Goal: Task Accomplishment & Management: Manage account settings

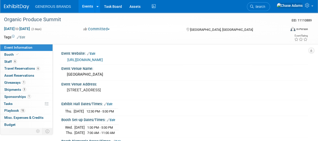
click at [24, 8] on img at bounding box center [16, 6] width 25 height 5
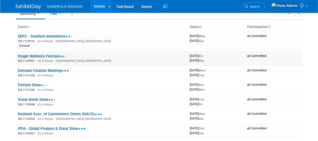
scroll to position [33, 0]
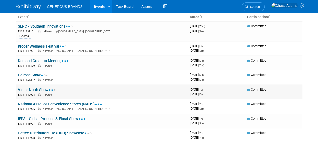
click at [44, 88] on link "Vistar North Show" at bounding box center [37, 89] width 38 height 5
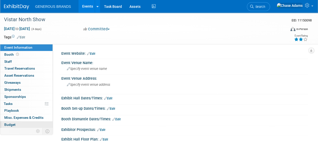
click at [15, 125] on span "Budget" at bounding box center [9, 124] width 11 height 4
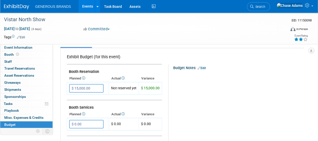
scroll to position [78, 0]
click at [12, 53] on span "Booth" at bounding box center [12, 54] width 16 height 4
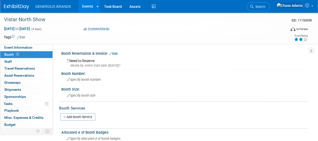
click at [91, 65] on div "Ideally by: event start date (Tue. Oct 7, 2025)?" at bounding box center [186, 65] width 238 height 5
click at [114, 54] on link "Edit" at bounding box center [113, 54] width 8 height 4
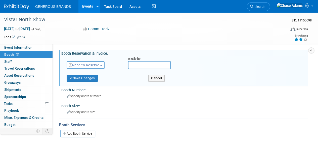
click at [94, 64] on span "Need to Reserve" at bounding box center [84, 65] width 30 height 4
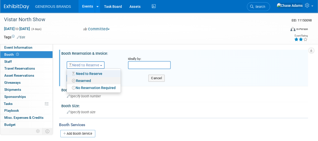
click at [88, 79] on link "Reserved" at bounding box center [94, 80] width 54 height 7
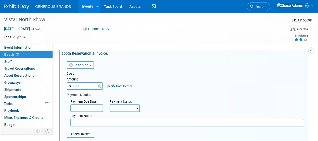
click at [83, 89] on input "$ 0.00" at bounding box center [82, 86] width 31 height 8
type input "$ 12,000.00"
click at [144, 94] on div "Payment Details:" at bounding box center [186, 94] width 238 height 6
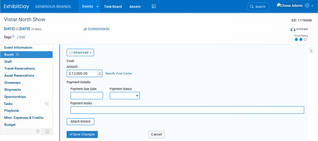
scroll to position [13, 0]
click at [92, 96] on input "text" at bounding box center [86, 95] width 33 height 8
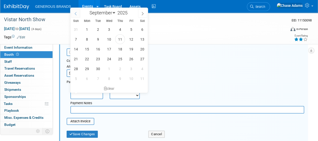
click at [77, 16] on span at bounding box center [75, 13] width 9 height 9
select select "7"
click at [98, 58] on span "19" at bounding box center [98, 59] width 10 height 10
type input "Aug 19, 2025"
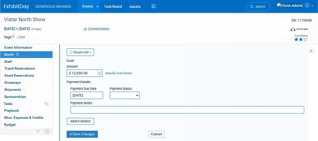
click at [129, 97] on select "Not Paid Yet Partially Paid Paid in Full" at bounding box center [125, 95] width 30 height 8
select select "1"
click at [110, 91] on select "Not Paid Yet Partially Paid Paid in Full" at bounding box center [125, 95] width 30 height 8
click at [91, 131] on button "Save Changes" at bounding box center [82, 133] width 31 height 7
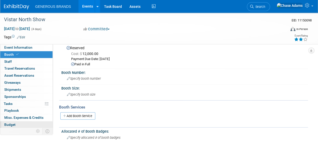
click at [26, 122] on link "Budget" at bounding box center [26, 124] width 52 height 7
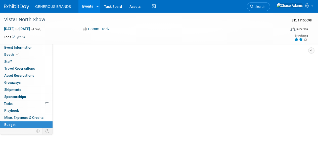
scroll to position [0, 0]
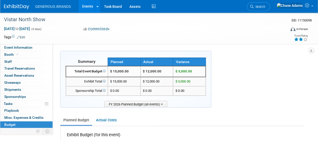
click at [10, 7] on img at bounding box center [16, 6] width 25 height 5
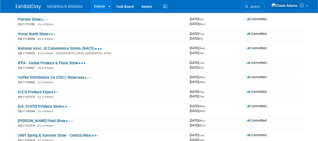
scroll to position [90, 0]
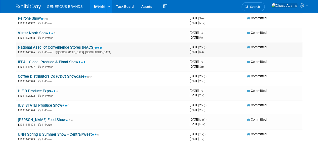
click at [66, 48] on link "National Assc. of Convenience Stores (NACS)" at bounding box center [60, 47] width 84 height 5
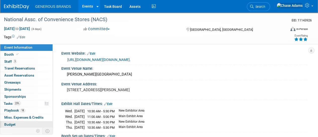
click at [14, 123] on span "Budget" at bounding box center [9, 124] width 11 height 4
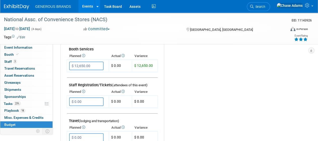
scroll to position [130, 0]
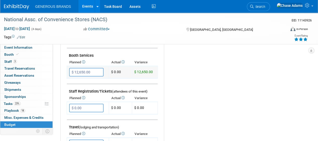
click at [115, 71] on td "$ 0.00" at bounding box center [120, 72] width 23 height 12
click at [127, 67] on td "$ 0.00" at bounding box center [120, 72] width 23 height 12
click at [118, 72] on td "$ 0.00" at bounding box center [120, 72] width 23 height 12
click at [21, 50] on link "Event Information" at bounding box center [26, 47] width 52 height 7
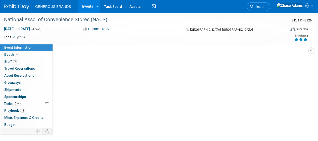
scroll to position [0, 0]
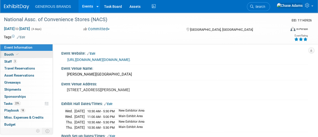
click at [22, 55] on link "Booth" at bounding box center [26, 54] width 52 height 7
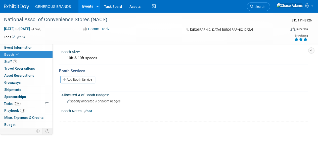
scroll to position [66, 0]
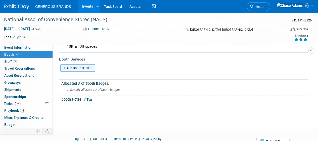
click at [84, 68] on link "Add Booth Service" at bounding box center [77, 67] width 35 height 7
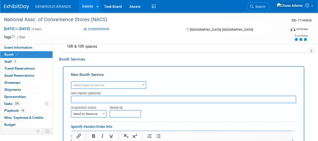
scroll to position [0, 0]
click at [96, 83] on span "Select type of service" at bounding box center [88, 85] width 31 height 4
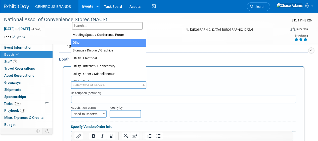
scroll to position [129, 0]
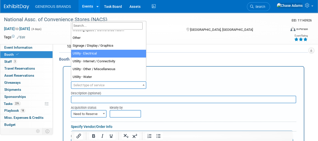
select select "8"
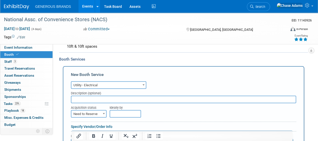
click at [93, 99] on input "text" at bounding box center [183, 99] width 225 height 8
type input "R"
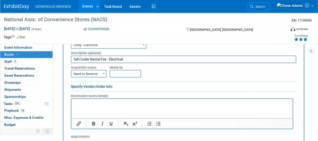
scroll to position [116, 0]
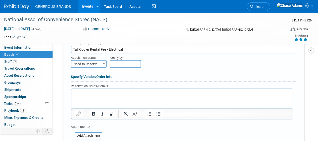
type input "Tall Cooler Rental Fee - Electrical"
click at [91, 64] on span "Need to Reserve" at bounding box center [88, 63] width 35 height 7
select select "2"
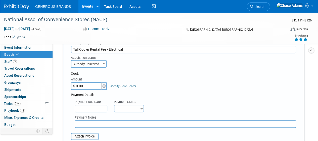
click at [89, 85] on input "$ 0.00" at bounding box center [86, 86] width 31 height 8
type input "$ 2,318.00"
click at [98, 105] on input "text" at bounding box center [91, 108] width 33 height 8
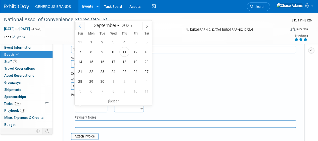
click at [80, 26] on icon at bounding box center [80, 26] width 4 height 4
select select "7"
click at [126, 50] on span "7" at bounding box center [124, 52] width 10 height 10
type input "Aug 7, 2025"
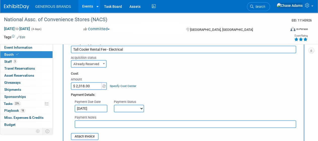
click at [130, 108] on select "Not Paid Yet Partially Paid Paid in Full" at bounding box center [129, 108] width 30 height 8
select select "1"
click at [114, 104] on select "Not Paid Yet Partially Paid Paid in Full" at bounding box center [129, 108] width 30 height 8
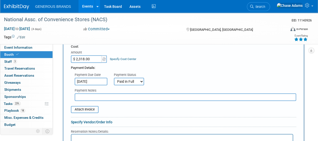
scroll to position [143, 0]
click at [89, 108] on input "file" at bounding box center [68, 109] width 60 height 6
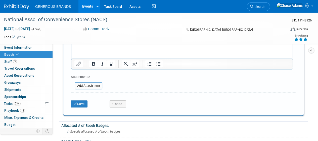
scroll to position [241, 0]
click at [85, 104] on button "Save" at bounding box center [79, 103] width 17 height 7
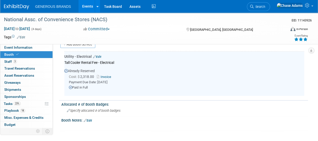
scroll to position [88, 0]
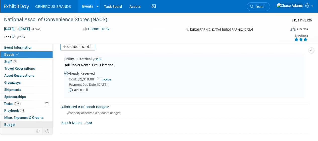
click at [8, 122] on span "Budget" at bounding box center [9, 124] width 11 height 4
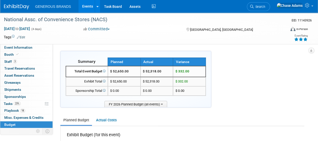
click at [21, 5] on img at bounding box center [16, 6] width 25 height 5
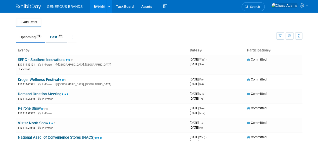
click at [57, 35] on link "Past 57" at bounding box center [56, 37] width 21 height 10
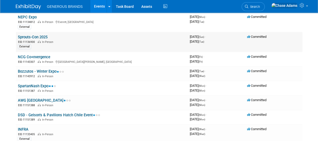
scroll to position [57, 0]
click at [43, 85] on link "SpartanNash Expo" at bounding box center [37, 85] width 38 height 5
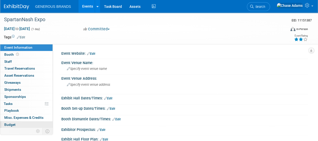
click at [9, 125] on span "Budget" at bounding box center [9, 124] width 11 height 4
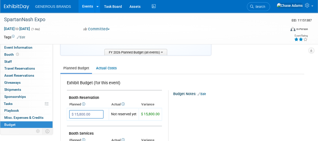
scroll to position [76, 0]
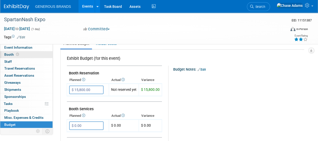
click at [37, 52] on link "Booth" at bounding box center [26, 54] width 52 height 7
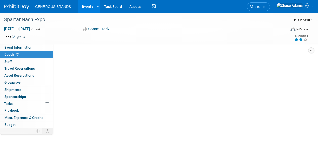
scroll to position [0, 0]
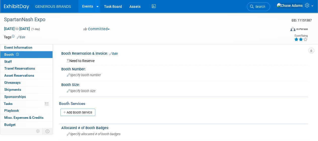
click at [96, 54] on div "Booth Reservation & Invoice: Edit" at bounding box center [184, 53] width 247 height 7
click at [88, 61] on div "Need to Reserve" at bounding box center [184, 60] width 239 height 6
click at [117, 54] on link "Edit" at bounding box center [113, 54] width 8 height 4
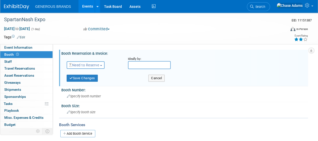
click at [95, 62] on button "Need to Reserve" at bounding box center [86, 65] width 38 height 8
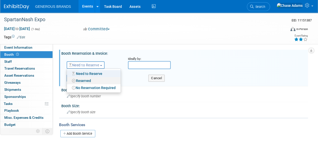
click at [88, 77] on link "Reserved" at bounding box center [94, 80] width 54 height 7
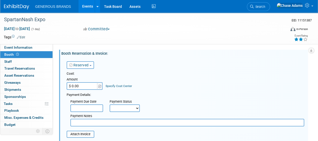
click at [81, 88] on input "$ 0.00" at bounding box center [82, 86] width 31 height 8
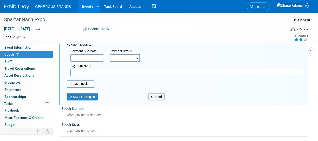
scroll to position [50, 0]
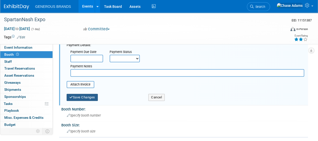
type input "$ 15,000.00"
click at [80, 96] on button "Save Changes" at bounding box center [82, 97] width 31 height 7
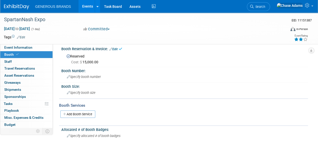
scroll to position [0, 0]
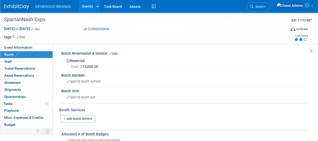
click at [21, 7] on img at bounding box center [16, 6] width 25 height 5
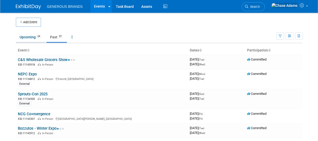
click at [33, 35] on link "Upcoming 24" at bounding box center [30, 37] width 29 height 10
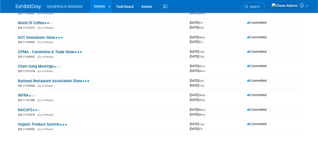
scroll to position [249, 0]
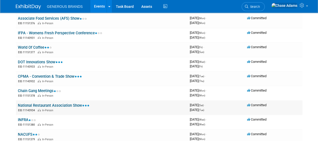
click at [69, 105] on link "National Restaurant Association Show" at bounding box center [54, 105] width 72 height 5
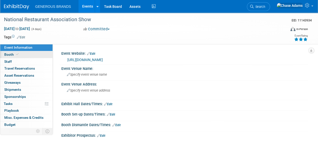
click at [15, 53] on span at bounding box center [17, 54] width 5 height 4
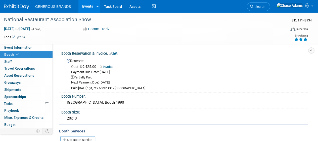
click at [17, 8] on img at bounding box center [16, 6] width 25 height 5
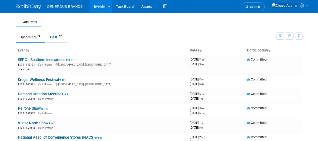
click at [57, 36] on link "Past 57" at bounding box center [56, 37] width 21 height 10
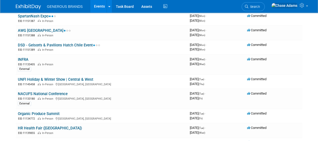
scroll to position [127, 0]
click at [47, 112] on link "Organic Produce Summit" at bounding box center [39, 113] width 42 height 5
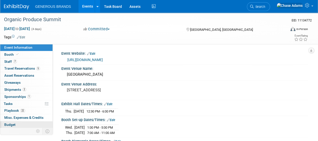
click at [8, 123] on span "Budget" at bounding box center [9, 124] width 11 height 4
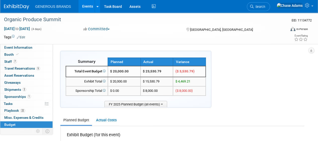
click at [20, 6] on img at bounding box center [16, 6] width 25 height 5
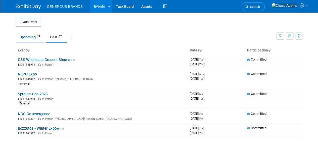
click at [31, 33] on link "Upcoming 24" at bounding box center [30, 37] width 29 height 10
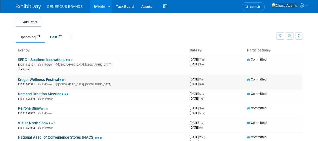
click at [49, 80] on link "Kroger Wellness Festival" at bounding box center [42, 79] width 49 height 5
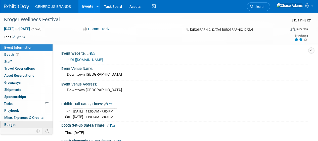
click at [14, 126] on link "Budget" at bounding box center [26, 124] width 52 height 7
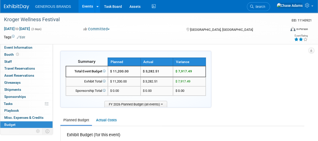
click at [15, 7] on img at bounding box center [16, 6] width 25 height 5
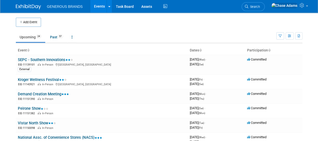
scroll to position [8, 0]
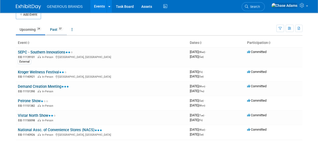
click at [58, 33] on link "Past 57" at bounding box center [56, 30] width 21 height 10
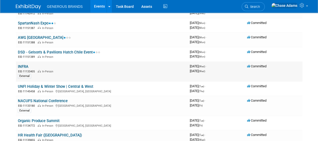
scroll to position [122, 0]
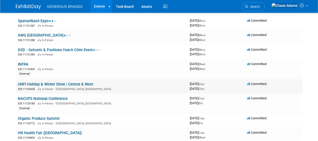
click at [85, 79] on td "UNFI Holiday & Winter Show | Central & West EID: 11145458 In-Person [GEOGRAPHIC…" at bounding box center [102, 86] width 172 height 14
click at [84, 84] on link "UNFI Holiday & Winter Show | Central & West" at bounding box center [55, 84] width 75 height 5
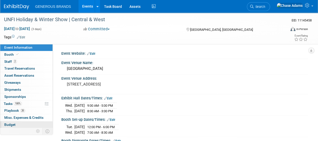
click at [12, 122] on span "Budget" at bounding box center [9, 124] width 11 height 4
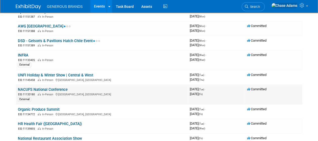
scroll to position [131, 0]
click at [25, 57] on div "EID: 11133405 In-Person" at bounding box center [102, 59] width 168 height 4
click at [24, 54] on link "INFRA" at bounding box center [23, 55] width 11 height 5
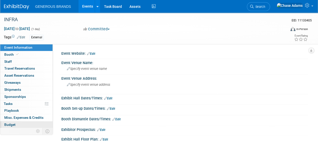
click at [9, 125] on span "Budget" at bounding box center [9, 124] width 11 height 4
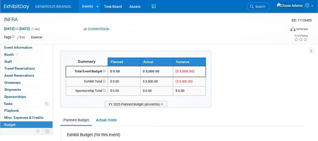
click at [18, 9] on img at bounding box center [16, 6] width 25 height 5
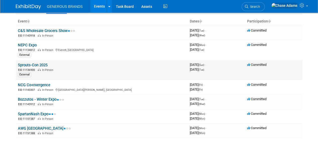
scroll to position [30, 0]
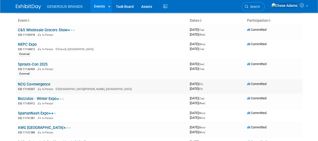
click at [43, 84] on link "NCG Co+nvergence" at bounding box center [34, 84] width 32 height 5
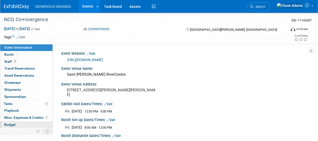
click at [12, 124] on span "Budget" at bounding box center [9, 124] width 11 height 4
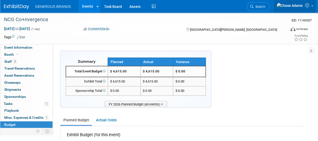
click at [308, 2] on link at bounding box center [294, 6] width 41 height 13
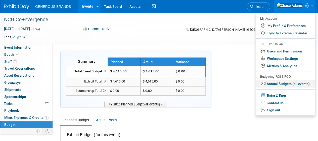
click at [278, 85] on link "Annual Budgets (all events)" at bounding box center [285, 83] width 59 height 7
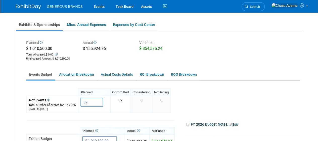
scroll to position [41, 0]
click at [60, 74] on link "Allocation Breakdown" at bounding box center [76, 74] width 41 height 10
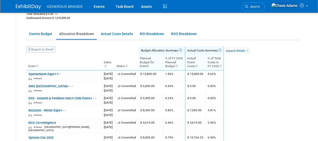
scroll to position [0, 0]
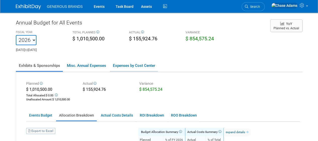
click at [115, 65] on link "Expenses by Cost Center" at bounding box center [134, 65] width 48 height 11
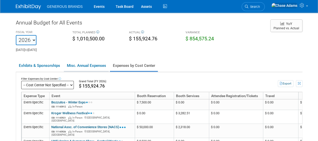
click at [94, 63] on link "Misc. Annual Expenses" at bounding box center [86, 65] width 45 height 11
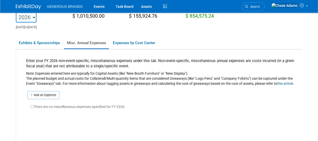
scroll to position [23, 0]
click at [37, 41] on link "Exhibits & Sponsorships" at bounding box center [39, 42] width 47 height 11
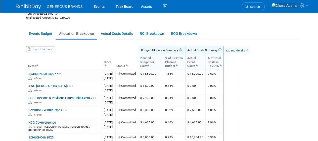
scroll to position [82, 0]
click at [121, 37] on link "Actual Costs Details" at bounding box center [117, 33] width 38 height 10
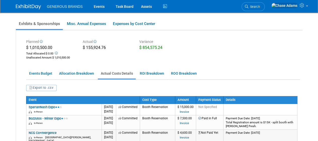
scroll to position [0, 0]
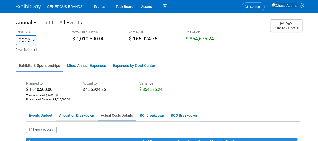
click at [73, 117] on link "Allocation Breakdown" at bounding box center [76, 115] width 41 height 10
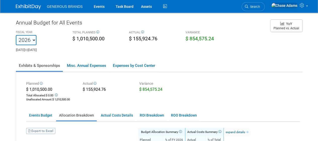
click at [141, 31] on icon at bounding box center [142, 31] width 4 height 3
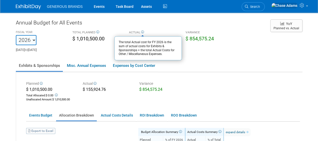
click at [160, 27] on div "Annual Budget for All Events" at bounding box center [140, 24] width 249 height 10
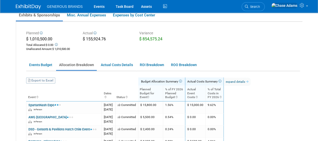
scroll to position [51, 0]
click at [107, 66] on link "Actual Costs Details" at bounding box center [117, 65] width 38 height 10
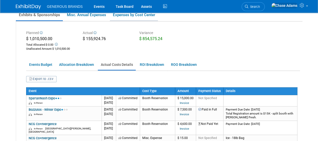
click at [124, 18] on link "Expenses by Cost Center" at bounding box center [134, 15] width 48 height 11
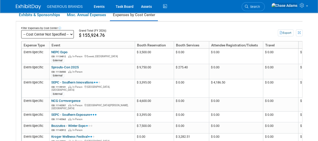
click at [59, 35] on select "-- Cost Center Not Specified --" at bounding box center [47, 34] width 53 height 9
click at [129, 38] on td "Grand Total (FY 2026): $ 155,924.76" at bounding box center [166, 32] width 185 height 12
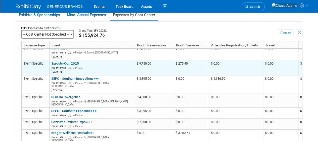
scroll to position [0, 0]
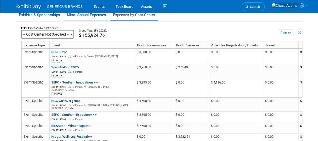
click at [86, 19] on link "Misc. Annual Expenses" at bounding box center [86, 15] width 45 height 11
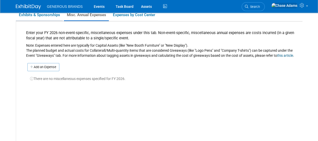
click at [39, 14] on link "Exhibits & Sponsorships" at bounding box center [39, 15] width 47 height 11
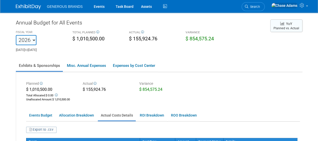
click at [287, 29] on button "YoY Planned vs. Actual" at bounding box center [286, 25] width 32 height 13
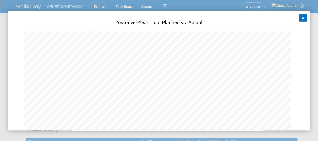
click at [301, 16] on button "X" at bounding box center [303, 18] width 8 height 8
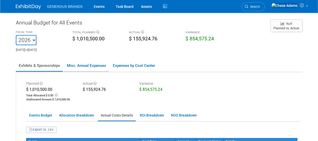
click at [93, 64] on link "Misc. Annual Expenses" at bounding box center [86, 65] width 45 height 11
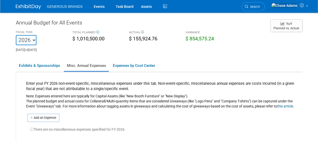
scroll to position [39, 0]
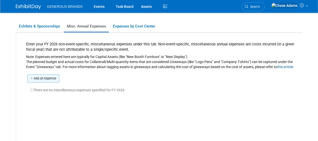
click at [50, 76] on link "Add an Expense" at bounding box center [43, 78] width 32 height 8
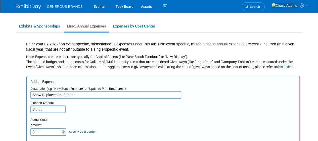
type input "Show Replacement Banner"
click at [42, 111] on input "$ 0.00" at bounding box center [47, 109] width 35 height 8
type input "$ 169.56"
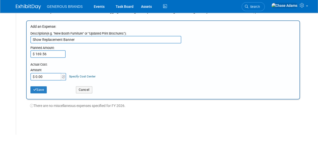
scroll to position [95, 0]
drag, startPoint x: 52, startPoint y: 54, endPoint x: 30, endPoint y: 53, distance: 21.6
click at [30, 53] on input "$ 169.56" at bounding box center [47, 54] width 35 height 8
click at [46, 78] on input "$ 0.00" at bounding box center [45, 76] width 31 height 8
paste input "169.56"
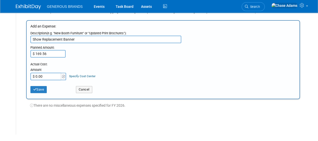
type input "$ 169.56"
type input "$"
type input "$ 0.00"
click at [114, 52] on div "Planned Amount: $ 0.00" at bounding box center [163, 50] width 266 height 14
click at [43, 90] on button "Save" at bounding box center [38, 89] width 17 height 7
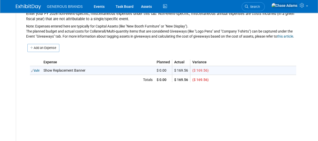
scroll to position [69, 0]
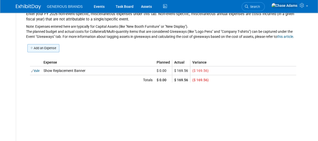
click at [48, 48] on link "Add an Expense" at bounding box center [43, 48] width 32 height 8
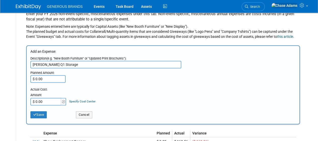
type input "[PERSON_NAME] Q1 Storage"
click at [47, 78] on input "$ 0.00" at bounding box center [47, 79] width 35 height 8
click at [46, 101] on input "$ 0.00" at bounding box center [45, 102] width 31 height 8
type input "$ 5,119.20"
click at [84, 100] on link "Specify Cost Center" at bounding box center [82, 101] width 26 height 4
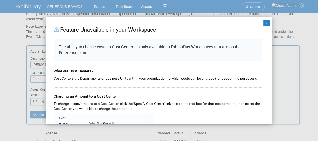
click at [267, 25] on div "X Feature Unavailable in your Workspace The ability to charge costs to Cost Cen…" at bounding box center [159, 70] width 226 height 107
click at [264, 24] on button "X" at bounding box center [267, 23] width 7 height 7
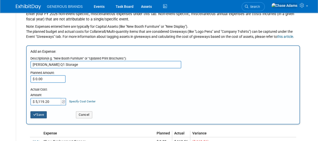
click at [39, 115] on button "Save" at bounding box center [38, 114] width 17 height 7
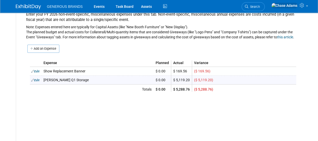
scroll to position [66, 0]
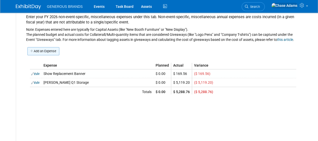
click at [52, 52] on link "Add an Expense" at bounding box center [43, 51] width 32 height 8
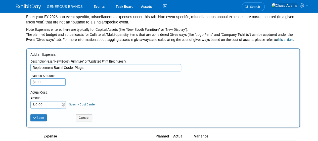
type input "Replacement Barrel Cooler Plugs"
click at [47, 83] on input "$ 0.00" at bounding box center [47, 82] width 35 height 8
click at [46, 103] on input "$ 0.00" at bounding box center [45, 105] width 31 height 8
type input "$ 18.39"
click at [42, 117] on button "Save" at bounding box center [38, 117] width 17 height 7
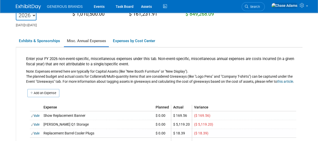
scroll to position [0, 0]
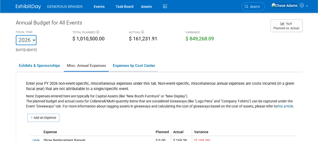
click at [132, 65] on link "Expenses by Cost Center" at bounding box center [134, 65] width 48 height 11
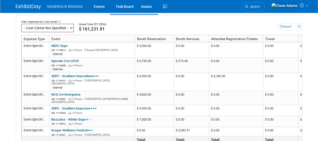
click at [68, 23] on div "Filter Expenses by Cost Center:" at bounding box center [47, 22] width 53 height 4
drag, startPoint x: 68, startPoint y: 27, endPoint x: 68, endPoint y: 23, distance: 3.5
click at [68, 23] on div "Filter Expenses by Cost Center:" at bounding box center [47, 22] width 53 height 4
click at [72, 27] on select "-- Cost Center Not Specified --" at bounding box center [47, 28] width 53 height 9
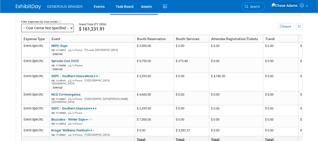
click at [124, 28] on div "$ 161,231.91" at bounding box center [169, 28] width 180 height 5
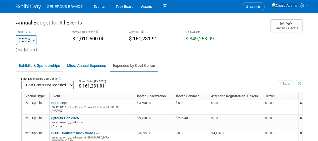
click at [37, 64] on link "Exhibits & Sponsorships" at bounding box center [39, 65] width 47 height 11
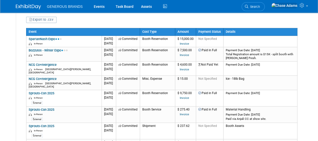
scroll to position [27, 0]
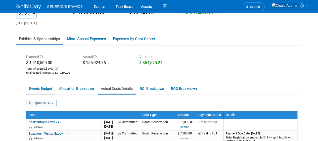
click at [43, 92] on link "Events Budget" at bounding box center [40, 88] width 29 height 10
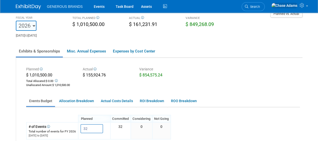
scroll to position [14, 0]
click at [84, 51] on link "Misc. Annual Expenses" at bounding box center [86, 51] width 45 height 11
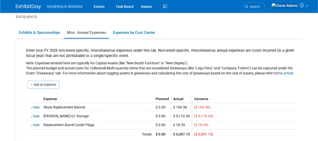
scroll to position [0, 0]
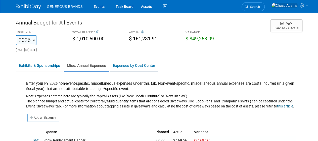
click at [113, 65] on link "Expenses by Cost Center" at bounding box center [134, 65] width 48 height 11
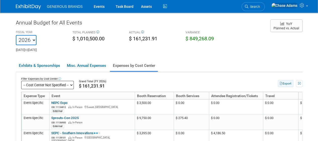
click at [284, 85] on button "Export" at bounding box center [286, 83] width 16 height 7
click at [47, 66] on link "Exhibits & Sponsorships" at bounding box center [39, 65] width 47 height 11
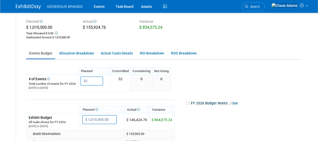
scroll to position [63, 0]
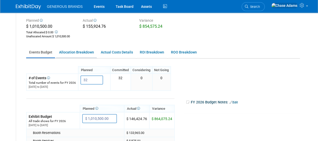
click at [87, 51] on link "Allocation Breakdown" at bounding box center [76, 52] width 41 height 10
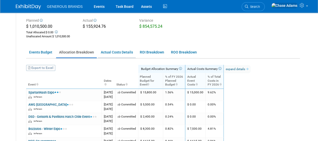
click at [122, 51] on link "Actual Costs Details" at bounding box center [117, 52] width 38 height 10
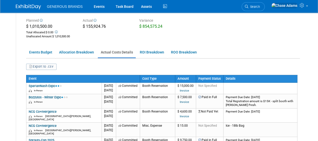
click at [42, 68] on button "Export to .csv" at bounding box center [41, 66] width 31 height 6
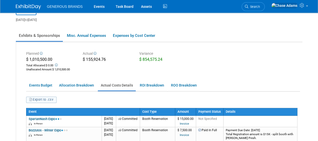
scroll to position [31, 0]
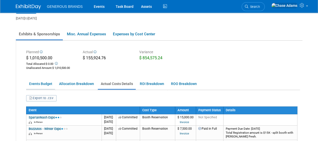
click at [38, 84] on link "Events Budget" at bounding box center [40, 84] width 29 height 10
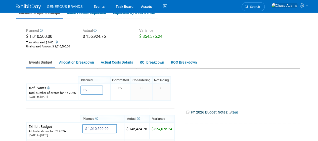
scroll to position [0, 0]
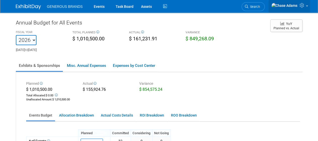
click at [306, 8] on link at bounding box center [289, 6] width 41 height 13
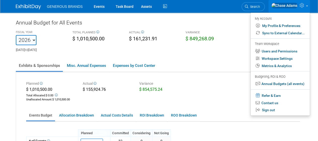
click at [227, 64] on ul "Exhibits & Sponsorships Misc. Annual Expenses Expenses by Cost Center" at bounding box center [159, 66] width 287 height 12
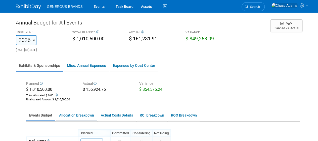
click at [86, 116] on link "Allocation Breakdown" at bounding box center [76, 115] width 41 height 10
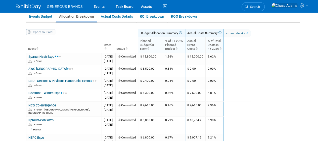
scroll to position [103, 0]
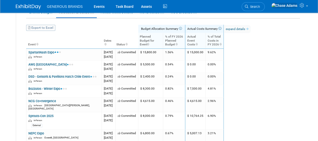
click at [52, 30] on th "Export to Excel" at bounding box center [63, 29] width 75 height 8
click at [45, 28] on link "Export to Excel" at bounding box center [40, 28] width 29 height 6
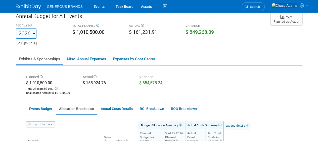
scroll to position [0, 0]
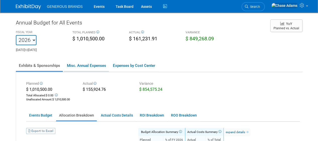
click at [85, 70] on link "Misc. Annual Expenses" at bounding box center [86, 65] width 45 height 11
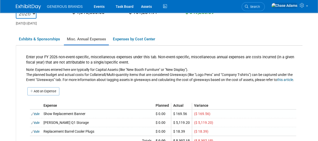
scroll to position [7, 0]
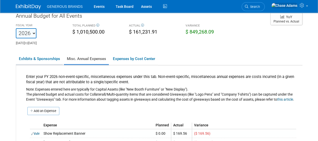
click at [48, 61] on link "Exhibits & Sponsorships" at bounding box center [39, 58] width 47 height 11
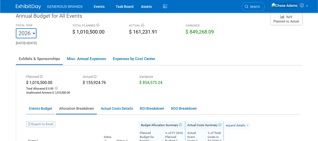
click at [45, 109] on link "Events Budget" at bounding box center [40, 108] width 29 height 10
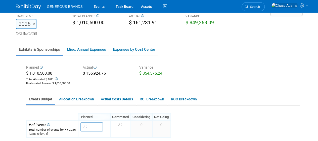
scroll to position [16, 0]
click at [81, 101] on link "Allocation Breakdown" at bounding box center [76, 99] width 41 height 10
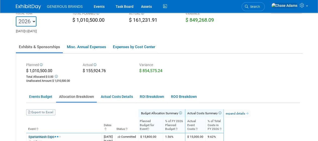
scroll to position [0, 0]
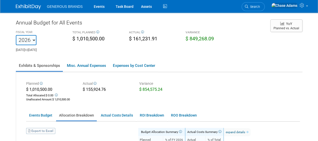
click at [26, 6] on img at bounding box center [28, 6] width 25 height 5
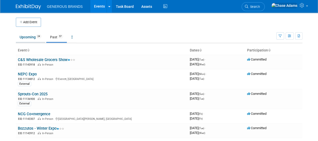
click at [29, 37] on link "Upcoming 24" at bounding box center [30, 37] width 29 height 10
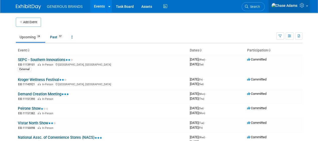
click at [304, 7] on icon at bounding box center [303, 5] width 6 height 5
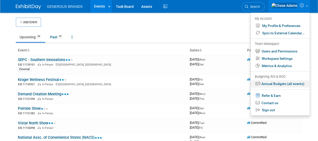
click at [269, 83] on link "Annual Budgets (all events)" at bounding box center [280, 83] width 59 height 7
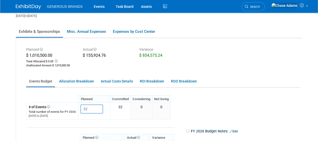
scroll to position [34, 0]
click at [83, 82] on link "Allocation Breakdown" at bounding box center [76, 81] width 41 height 10
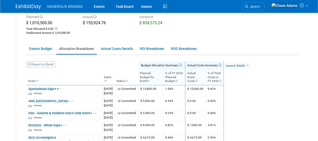
scroll to position [68, 0]
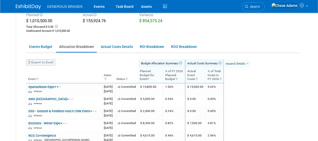
click at [48, 62] on link "Export to Excel" at bounding box center [40, 62] width 29 height 6
click at [39, 48] on link "Events Budget" at bounding box center [40, 47] width 29 height 10
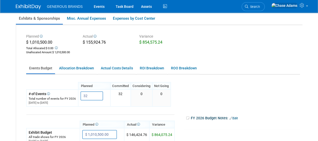
scroll to position [48, 0]
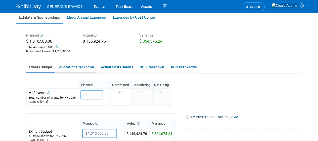
click at [84, 69] on link "Allocation Breakdown" at bounding box center [76, 67] width 41 height 10
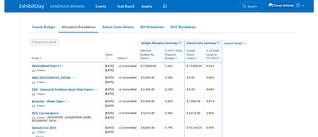
scroll to position [88, 0]
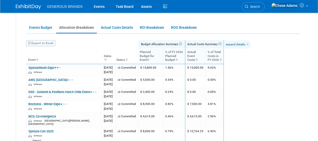
click at [251, 42] on link "expand details" at bounding box center [237, 44] width 27 height 8
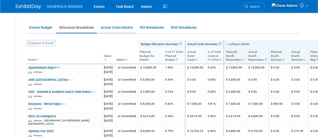
click at [110, 28] on link "Actual Costs Details" at bounding box center [117, 28] width 38 height 10
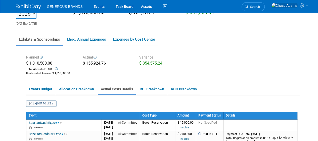
scroll to position [0, 0]
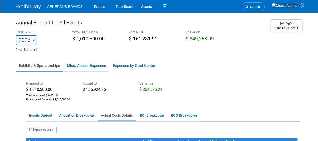
click at [79, 66] on link "Misc. Annual Expenses" at bounding box center [86, 65] width 45 height 11
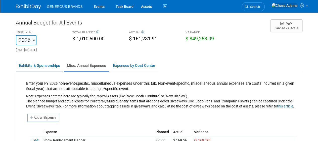
click at [46, 70] on link "Exhibits & Sponsorships" at bounding box center [39, 65] width 47 height 11
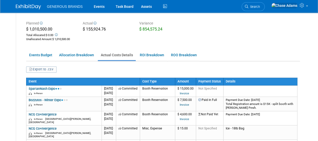
scroll to position [87, 0]
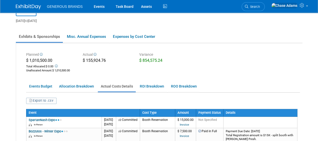
scroll to position [28, 0]
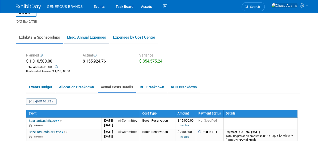
click at [88, 36] on link "Misc. Annual Expenses" at bounding box center [86, 37] width 45 height 11
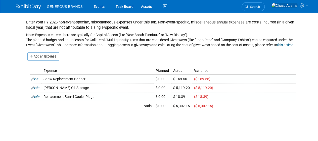
scroll to position [61, 0]
click at [55, 59] on link "Add an Expense" at bounding box center [43, 56] width 32 height 8
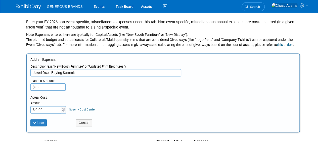
type input "Jewel Osco Buying Summit"
click at [50, 109] on input "$ 0.00" at bounding box center [45, 110] width 31 height 8
type input "$ 10,000.00"
click at [85, 121] on button "Cancel" at bounding box center [84, 122] width 16 height 7
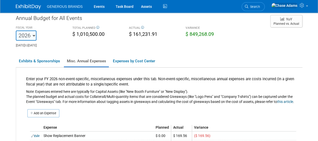
scroll to position [0, 0]
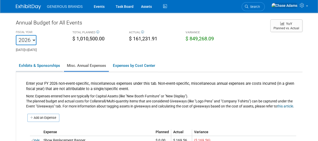
click at [43, 68] on link "Exhibits & Sponsorships" at bounding box center [39, 65] width 47 height 11
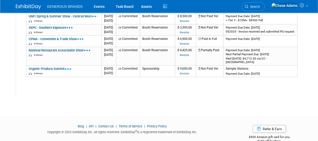
scroll to position [585, 0]
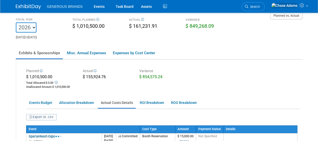
scroll to position [0, 0]
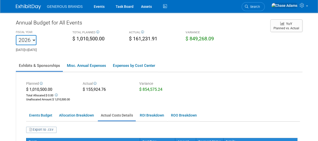
click at [30, 5] on img at bounding box center [28, 6] width 25 height 5
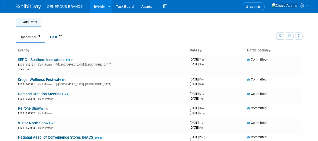
click at [32, 23] on button "Add Event" at bounding box center [28, 22] width 25 height 9
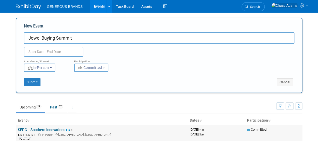
type input "Jewel Buying Summit"
click at [60, 50] on input "text" at bounding box center [53, 52] width 59 height 10
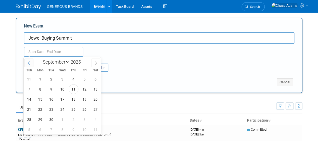
click at [28, 63] on icon at bounding box center [29, 63] width 4 height 4
select select "7"
click at [73, 109] on span "21" at bounding box center [74, 109] width 10 height 10
type input "Aug 21, 2025 to Aug 21, 2025"
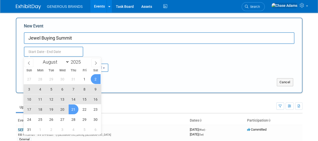
type input "Aug 21, 2025 to Aug 21, 2025"
click at [135, 56] on div "Aug 21, 2025 to Aug 21, 2025 Duplicate Event Warning" at bounding box center [159, 50] width 278 height 13
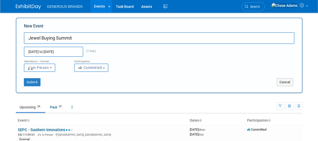
click at [96, 68] on span "Committed" at bounding box center [90, 67] width 24 height 4
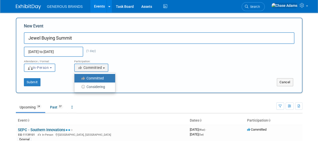
click at [138, 71] on div "Attendance / Format: <img src="https://www.exhibitday.com/Images/Format-InPerso…" at bounding box center [159, 64] width 278 height 15
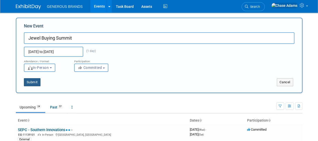
click at [37, 79] on button "Submit" at bounding box center [32, 82] width 17 height 8
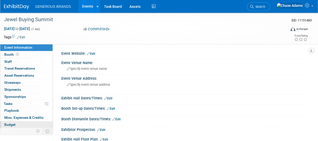
click at [12, 122] on span "Budget" at bounding box center [9, 124] width 11 height 4
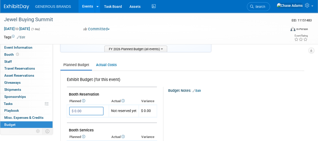
scroll to position [56, 0]
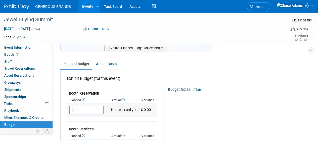
click at [88, 109] on input "$ 0.00" at bounding box center [86, 109] width 34 height 9
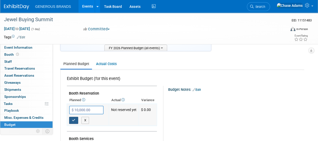
click at [76, 117] on button "button" at bounding box center [73, 119] width 9 height 7
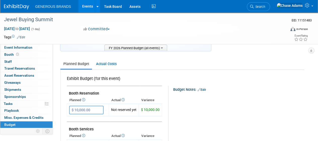
type input "$"
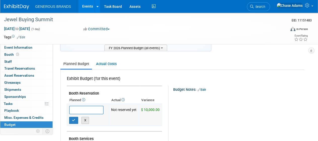
click at [87, 120] on button "X" at bounding box center [85, 119] width 8 height 7
type input "$ 10,000.00"
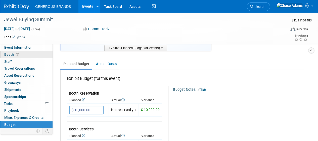
click at [22, 55] on link "Booth" at bounding box center [26, 54] width 52 height 7
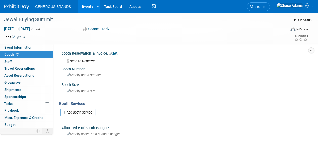
click at [115, 54] on link "Edit" at bounding box center [113, 54] width 8 height 4
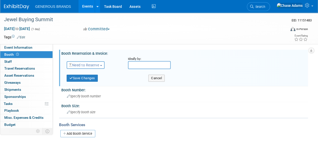
click at [89, 66] on span "Need to Reserve" at bounding box center [84, 65] width 30 height 4
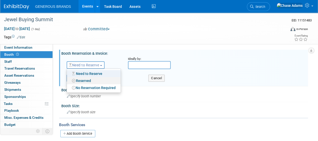
click at [89, 81] on link "Reserved" at bounding box center [94, 80] width 54 height 7
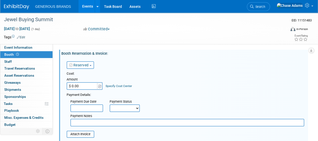
click at [86, 86] on input "$ 0.00" at bounding box center [82, 86] width 31 height 8
type input "$ 10,000.00"
click at [185, 85] on div "Cost: Amount $ 10,000.00 Specify Cost Center Cost Center -- Not Specified --" at bounding box center [186, 80] width 238 height 18
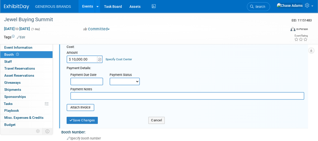
scroll to position [28, 0]
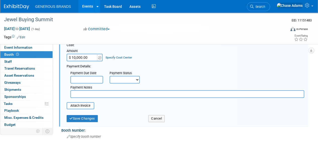
click at [88, 94] on input "text" at bounding box center [187, 94] width 234 height 8
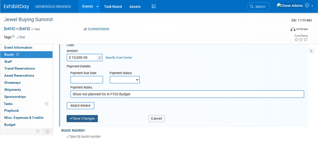
type input "Show not planned for in FY26 Budget"
click at [88, 118] on button "Save Changes" at bounding box center [82, 118] width 31 height 7
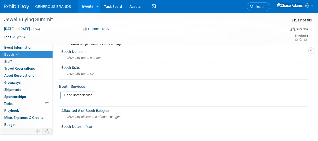
scroll to position [0, 0]
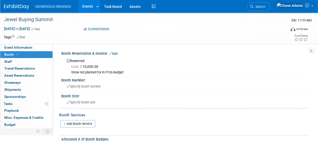
click at [19, 9] on img at bounding box center [16, 6] width 25 height 5
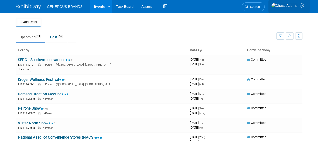
click at [304, 9] on link at bounding box center [289, 6] width 41 height 13
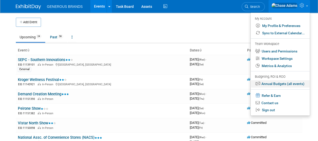
click at [272, 81] on link "Annual Budgets (all events)" at bounding box center [280, 83] width 59 height 7
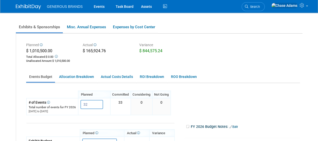
scroll to position [38, 0]
click at [56, 58] on icon at bounding box center [56, 56] width 4 height 3
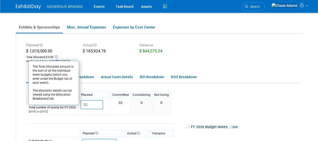
click at [109, 64] on div "Planned $ 1,010,500.00 Total Allocated: $ 0.00 The Total Allocated amount is th…" at bounding box center [162, 52] width 281 height 23
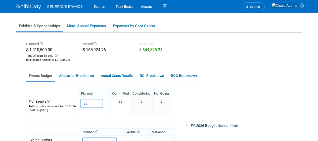
scroll to position [0, 0]
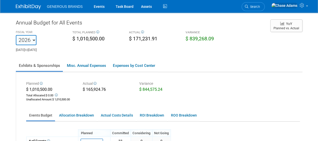
drag, startPoint x: 172, startPoint y: 57, endPoint x: 143, endPoint y: 55, distance: 28.8
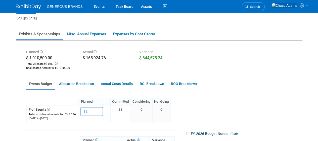
scroll to position [32, 0]
click at [85, 84] on link "Allocation Breakdown" at bounding box center [76, 83] width 41 height 10
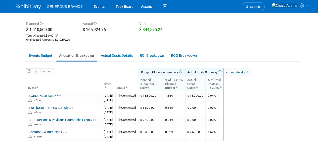
scroll to position [60, 0]
click at [47, 70] on link "Export to Excel" at bounding box center [40, 71] width 29 height 6
click at [117, 55] on link "Actual Costs Details" at bounding box center [117, 55] width 38 height 10
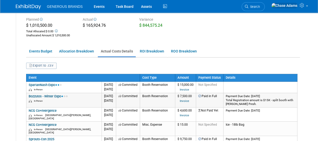
scroll to position [68, 0]
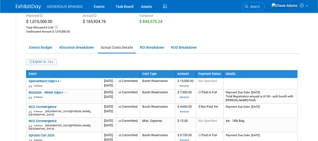
click at [50, 63] on button "Export to .csv" at bounding box center [41, 62] width 31 height 6
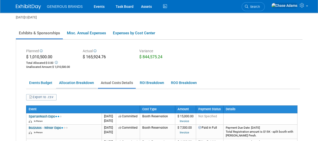
scroll to position [31, 0]
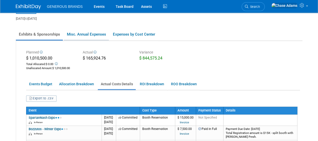
click at [97, 34] on link "Misc. Annual Expenses" at bounding box center [86, 34] width 45 height 11
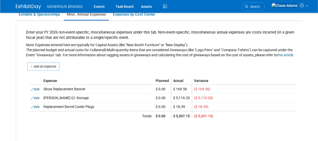
scroll to position [51, 0]
drag, startPoint x: 44, startPoint y: 89, endPoint x: 212, endPoint y: 114, distance: 169.4
click at [212, 114] on tbody "Expense Planned Actual Variance Edit Show Replacement Banner $ 0.00 $ 169.56 ($…" at bounding box center [163, 98] width 266 height 40
copy tbody "Show Replacement Banner $ 0.00 $ 169.56 ($ 169.56) Edit Derse Q1 Storage $ 0.00…"
drag, startPoint x: 44, startPoint y: 80, endPoint x: 213, endPoint y: 83, distance: 169.8
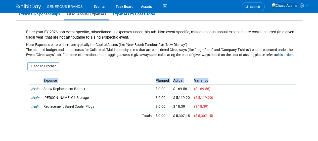
click at [213, 83] on tr "Expense Planned Actual Variance" at bounding box center [163, 81] width 266 height 7
copy tr "Expense Planned Actual Variance"
click at [97, 72] on div "Expense Planned Actual Variance Edit Show Replacement Banner $ 0.00 $ 169.56 ($…" at bounding box center [163, 94] width 274 height 47
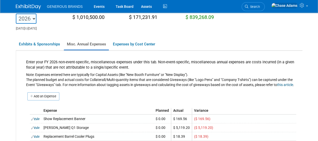
scroll to position [20, 0]
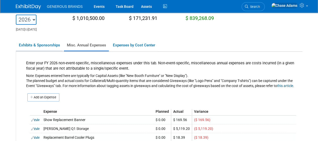
click at [48, 46] on link "Exhibits & Sponsorships" at bounding box center [39, 45] width 47 height 11
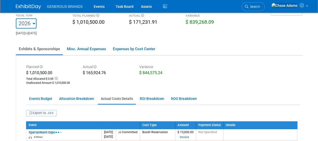
scroll to position [10, 0]
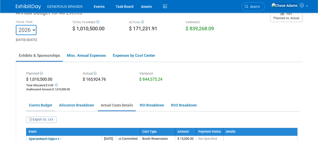
click at [47, 106] on link "Events Budget" at bounding box center [40, 105] width 29 height 10
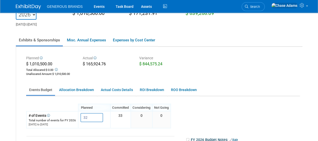
scroll to position [0, 0]
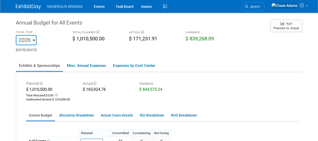
click at [34, 8] on img at bounding box center [28, 6] width 25 height 5
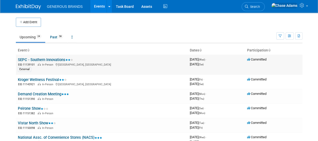
click at [60, 58] on link "SEPC - Southern Innovations" at bounding box center [45, 59] width 55 height 5
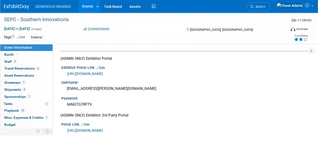
scroll to position [155, 0]
click at [103, 71] on link "[URL][DOMAIN_NAME]" at bounding box center [84, 73] width 35 height 4
click at [309, 9] on link at bounding box center [294, 6] width 41 height 13
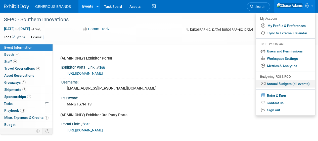
click at [283, 84] on link "Annual Budgets (all events)" at bounding box center [285, 83] width 59 height 7
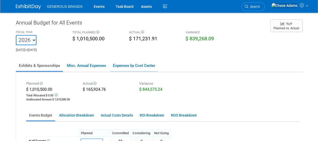
click at [129, 68] on link "Expenses by Cost Center" at bounding box center [134, 65] width 48 height 11
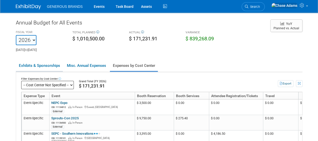
click at [46, 66] on link "Exhibits & Sponsorships" at bounding box center [39, 65] width 47 height 11
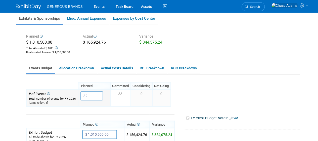
scroll to position [47, 0]
click at [84, 20] on link "Misc. Annual Expenses" at bounding box center [86, 18] width 45 height 11
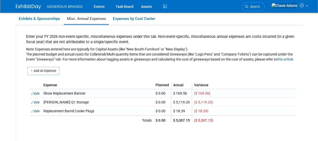
scroll to position [0, 0]
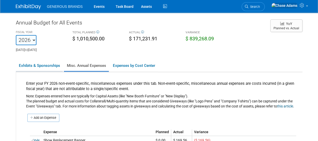
click at [55, 66] on link "Exhibits & Sponsorships" at bounding box center [39, 65] width 47 height 11
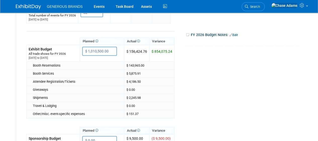
scroll to position [130, 0]
